Goal: Navigation & Orientation: Find specific page/section

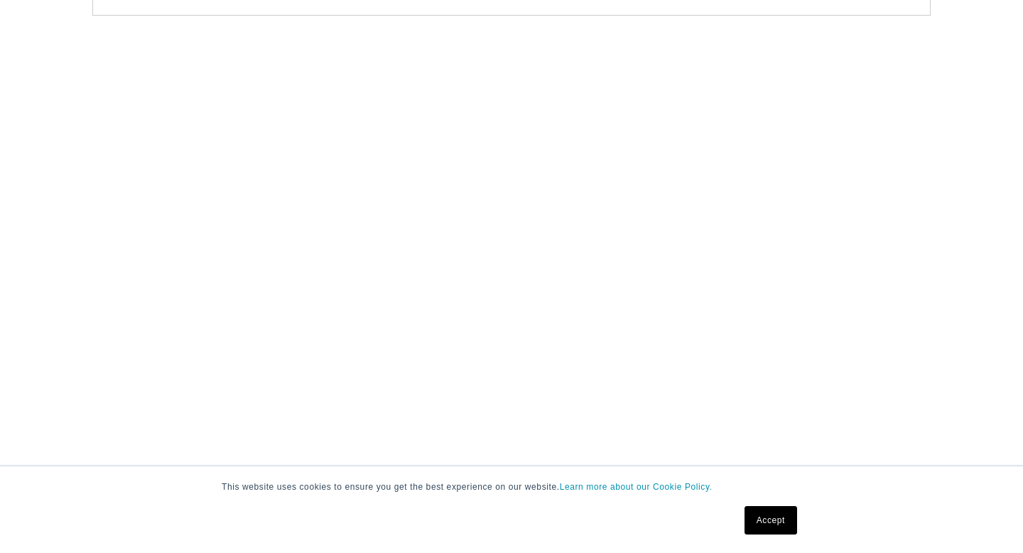
select select "m"
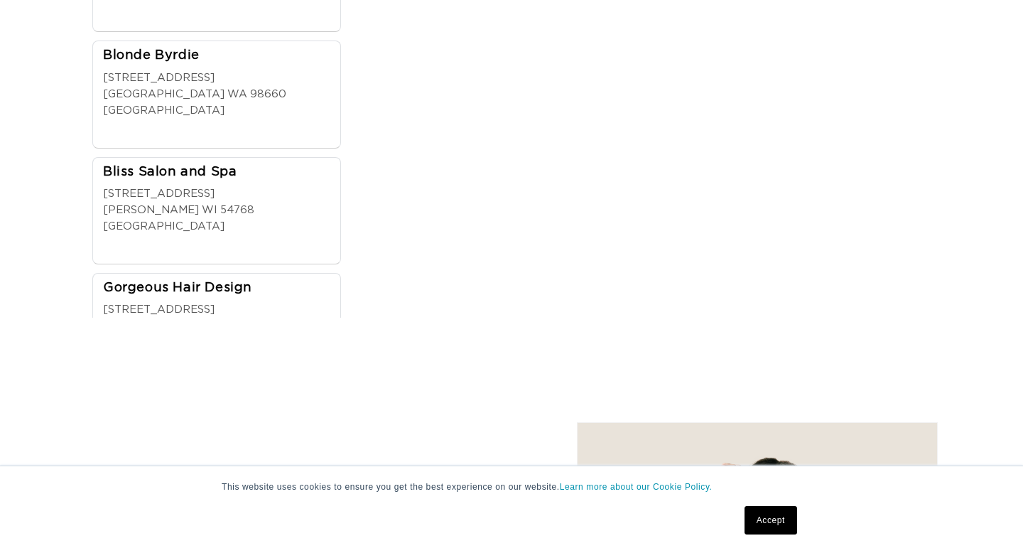
click at [772, 519] on link "Accept" at bounding box center [771, 520] width 53 height 28
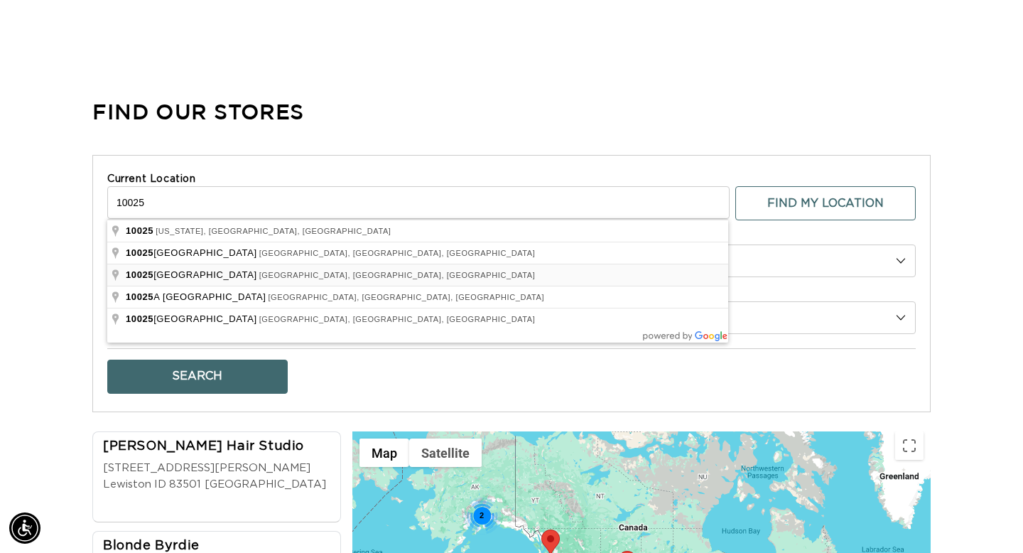
scroll to position [0, 922]
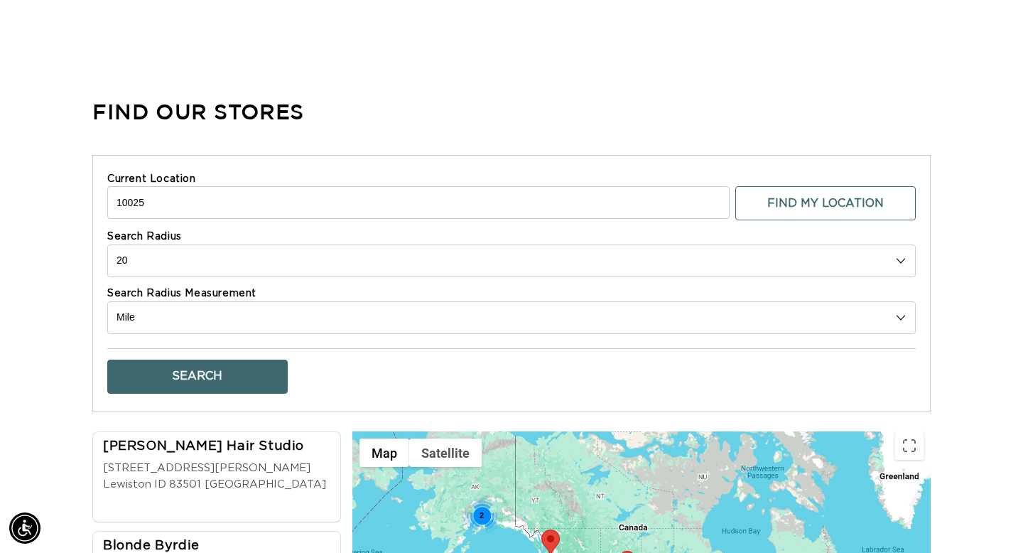
type input "[US_STATE][GEOGRAPHIC_DATA], [GEOGRAPHIC_DATA]"
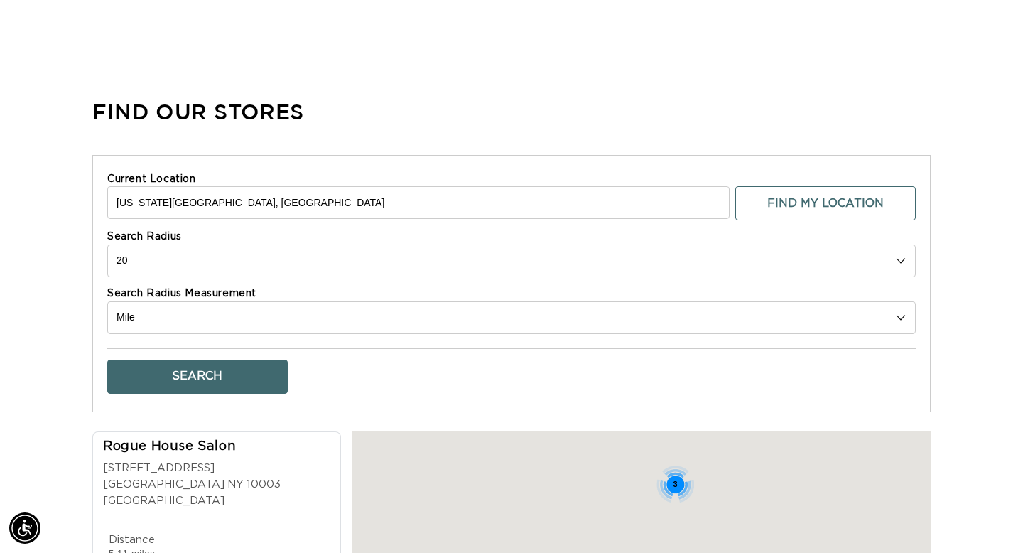
click at [163, 261] on select "10 20 30 40 No Limit" at bounding box center [511, 260] width 809 height 33
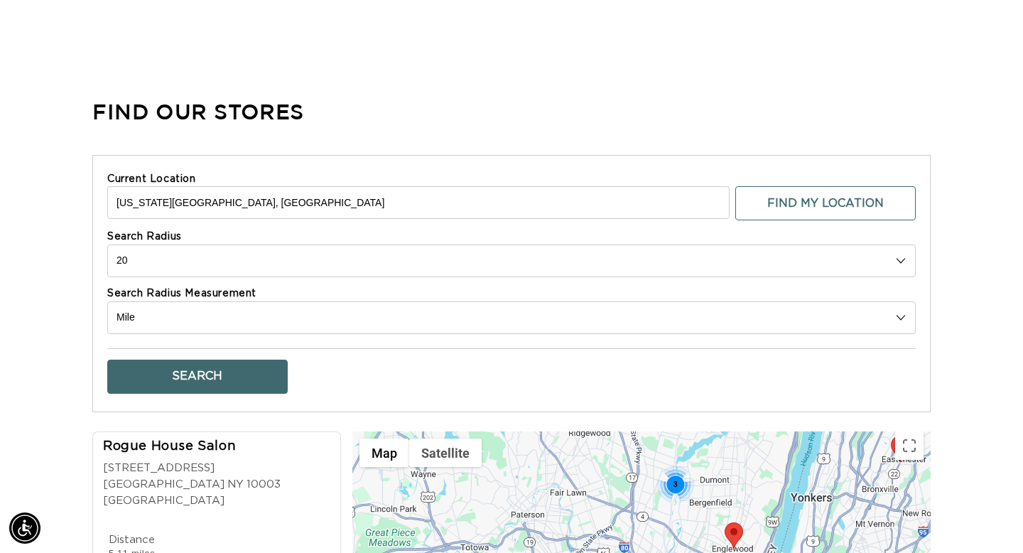
scroll to position [0, 1845]
select select "10"
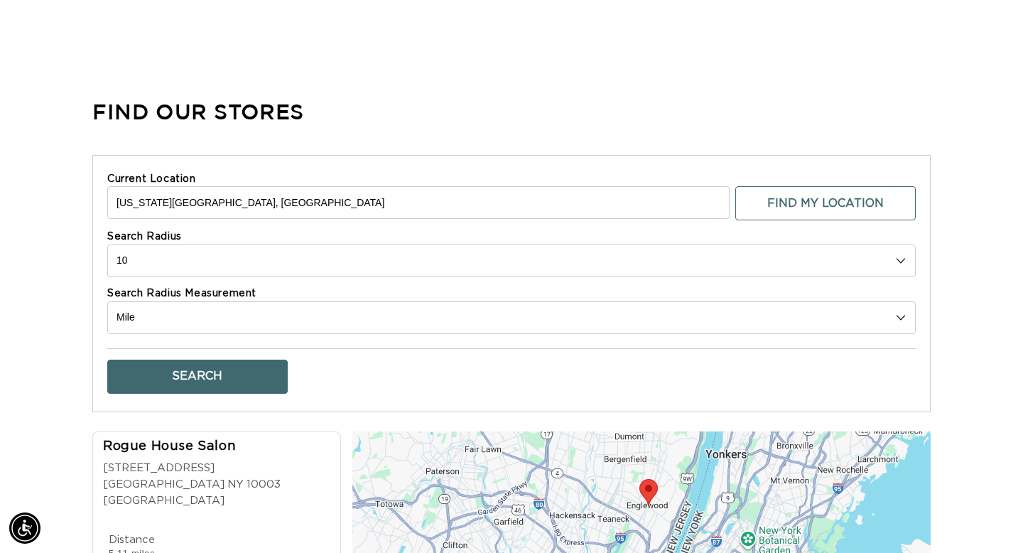
click at [172, 365] on button "Search" at bounding box center [197, 377] width 180 height 34
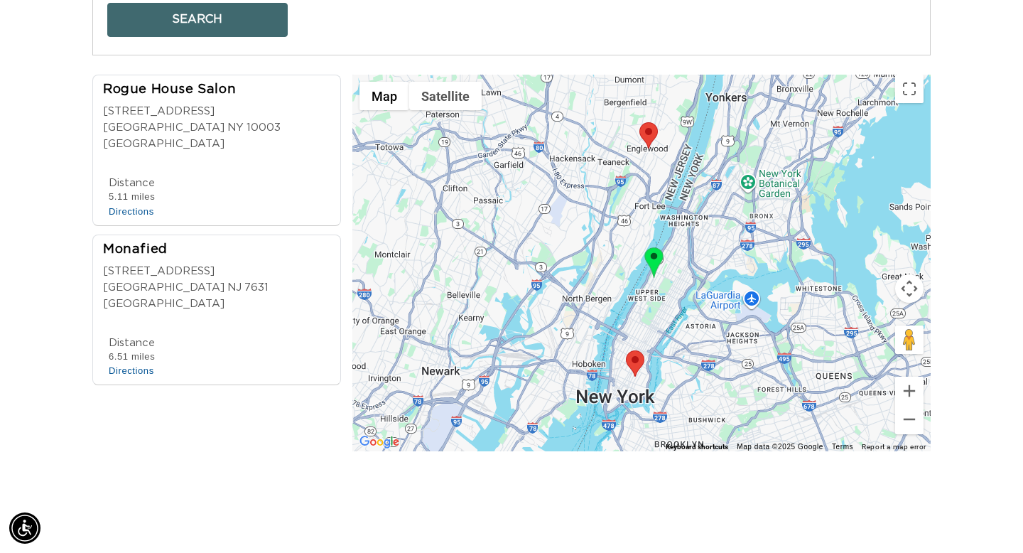
scroll to position [0, 922]
click at [626, 350] on area at bounding box center [626, 350] width 0 height 0
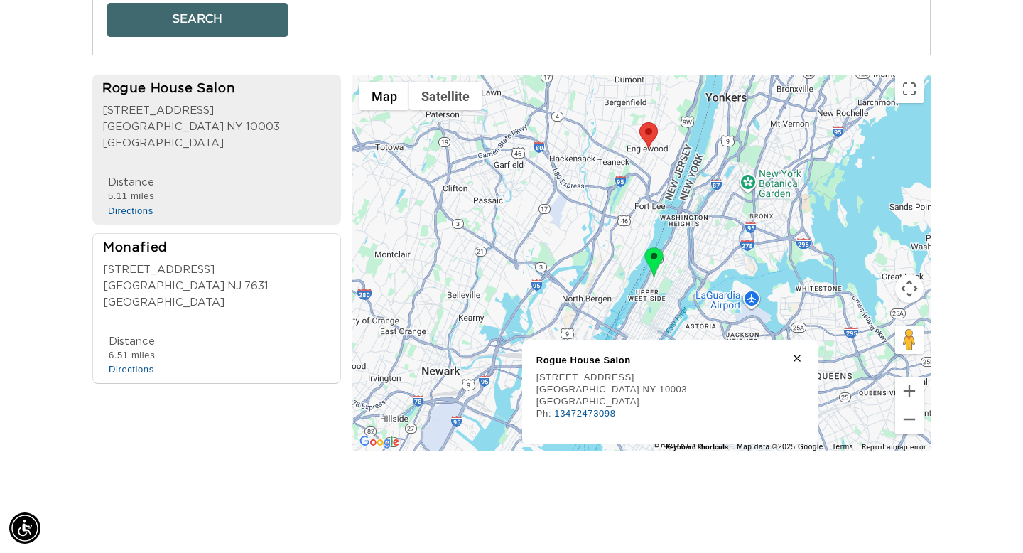
scroll to position [0, 1845]
click at [563, 372] on div at bounding box center [660, 370] width 249 height 1
click at [177, 103] on div "[STREET_ADDRESS]" at bounding box center [220, 111] width 237 height 16
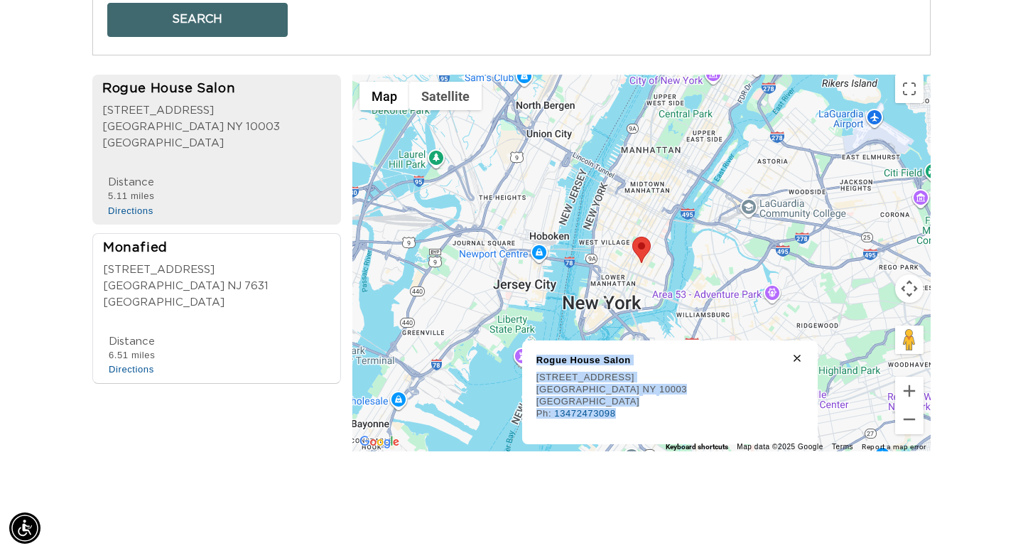
drag, startPoint x: 631, startPoint y: 418, endPoint x: 535, endPoint y: 371, distance: 106.8
click at [535, 371] on div "Rogue House Salon [STREET_ADDRESS] [GEOGRAPHIC_DATA] [GEOGRAPHIC_DATA] Ph: 1347…" at bounding box center [670, 392] width 296 height 104
copy div "Rogue House Salon [STREET_ADDRESS] Ph: 13472473098"
